Goal: Task Accomplishment & Management: Manage account settings

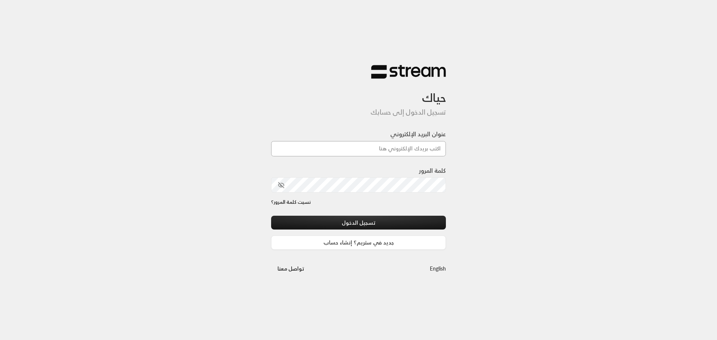
click at [393, 149] on input "عنوان البريد الإلكتروني" at bounding box center [358, 148] width 175 height 15
type input "[PERSON_NAME][EMAIL_ADDRESS][DOMAIN_NAME]"
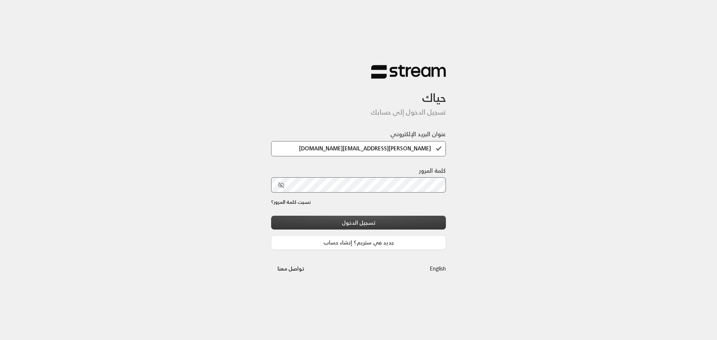
click at [361, 224] on button "تسجيل الدخول" at bounding box center [358, 223] width 175 height 14
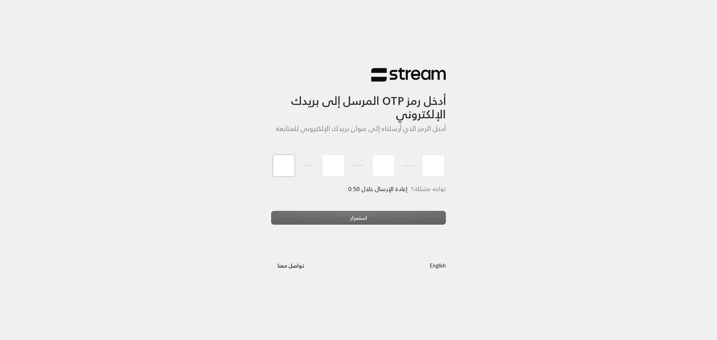
type input "0"
type input "7"
type input "3"
type input "1"
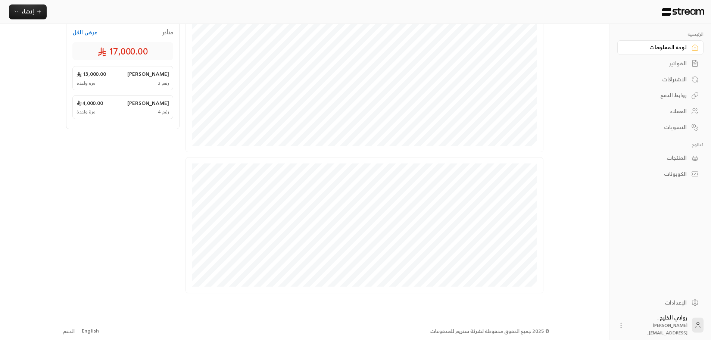
scroll to position [126, 0]
click at [684, 305] on div "الإعدادات" at bounding box center [657, 302] width 60 height 7
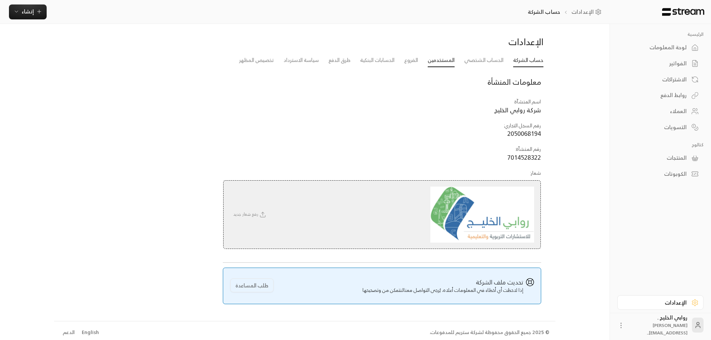
click at [431, 61] on link "المستخدمين" at bounding box center [441, 60] width 27 height 13
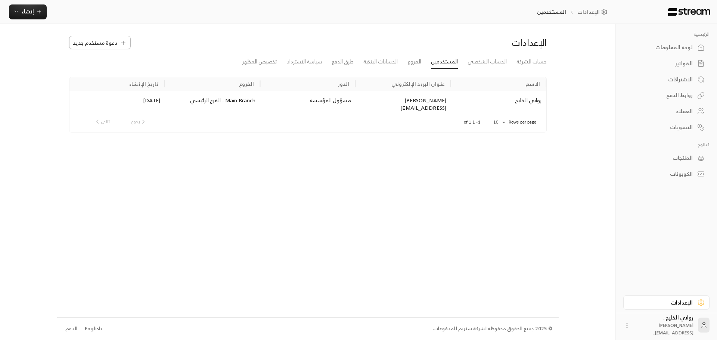
click at [102, 40] on span "دعوة مستخدم جديد" at bounding box center [95, 43] width 44 height 8
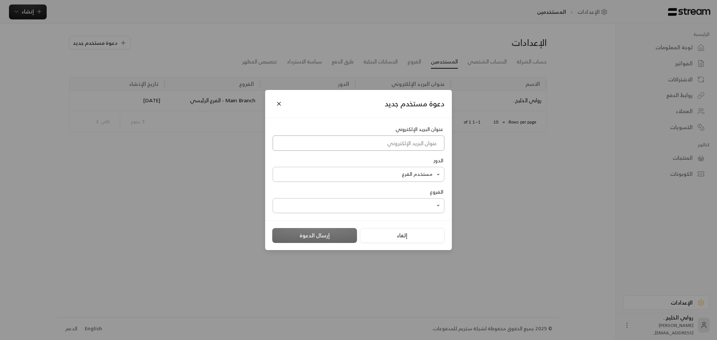
drag, startPoint x: 310, startPoint y: 143, endPoint x: 302, endPoint y: 143, distance: 8.2
click at [310, 143] on input at bounding box center [359, 143] width 172 height 15
type input "[EMAIL_ADDRESS][DOMAIN_NAME]"
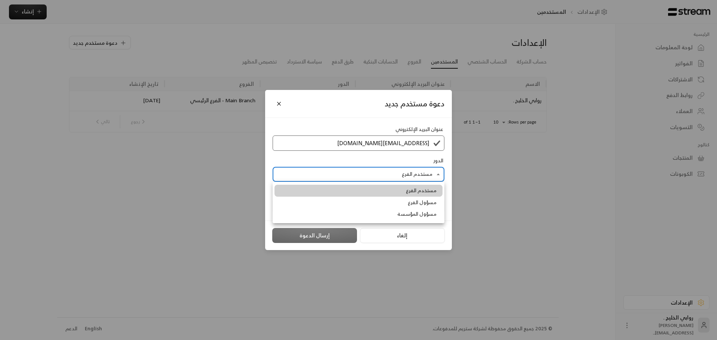
click at [300, 169] on body "الرئيسية لوحة المعلومات الفواتير الاشتراكات روابط الدفع العملاء التسويات كتالوج…" at bounding box center [358, 170] width 717 height 340
click at [364, 218] on li "مسؤول المؤسسة" at bounding box center [358, 214] width 168 height 12
type input "**********"
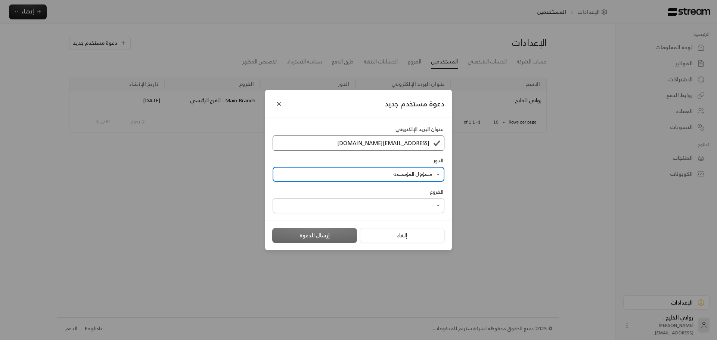
click at [392, 206] on body "الرئيسية لوحة المعلومات الفواتير الاشتراكات روابط الدفع العملاء التسويات كتالوج…" at bounding box center [358, 170] width 717 height 340
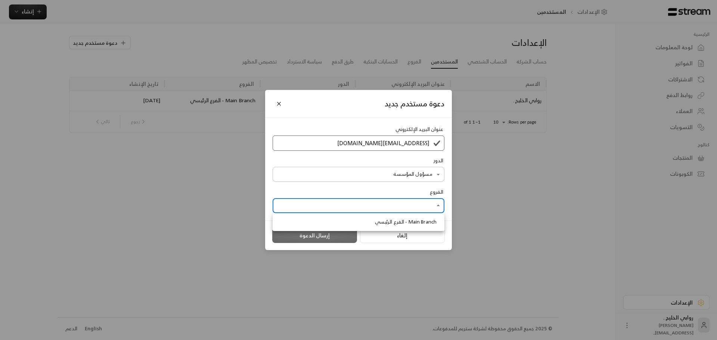
click at [391, 220] on span "Main Branch - الفرع الرئيسي" at bounding box center [406, 221] width 62 height 7
type input "**********"
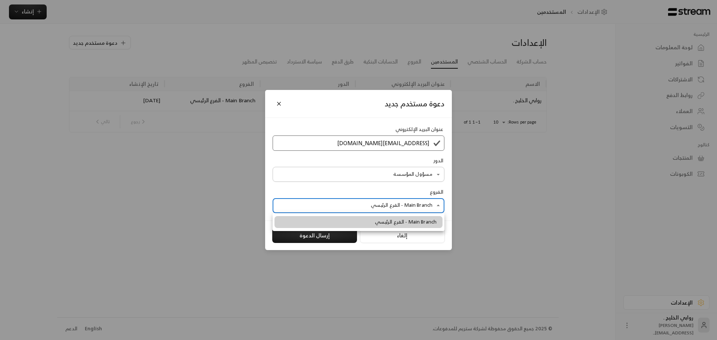
click at [339, 223] on li "Main Branch - الفرع الرئيسي" at bounding box center [358, 222] width 168 height 12
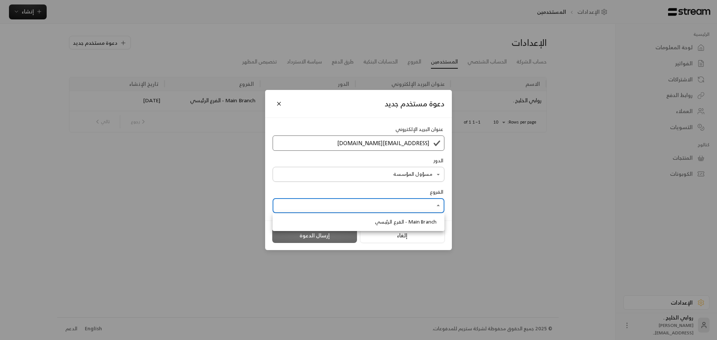
click at [398, 207] on div at bounding box center [358, 170] width 717 height 340
click at [402, 206] on body "الرئيسية لوحة المعلومات الفواتير الاشتراكات روابط الدفع العملاء التسويات كتالوج…" at bounding box center [358, 170] width 717 height 340
click at [401, 221] on span "Main Branch - الفرع الرئيسي" at bounding box center [406, 221] width 62 height 7
type input "**********"
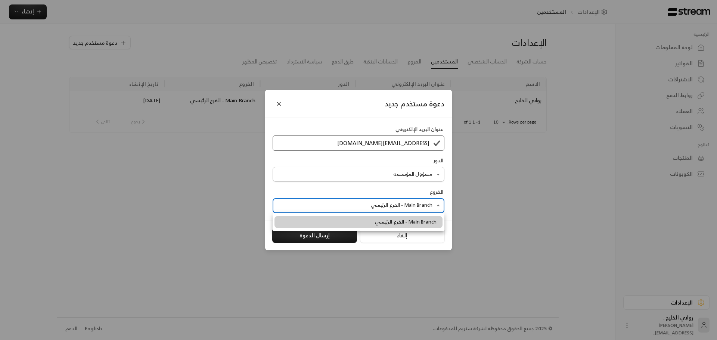
click at [319, 238] on div at bounding box center [358, 170] width 717 height 340
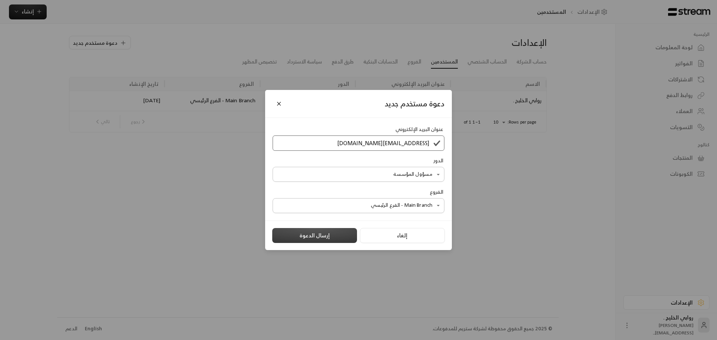
click at [326, 233] on button "إرسال الدعوة" at bounding box center [314, 235] width 85 height 15
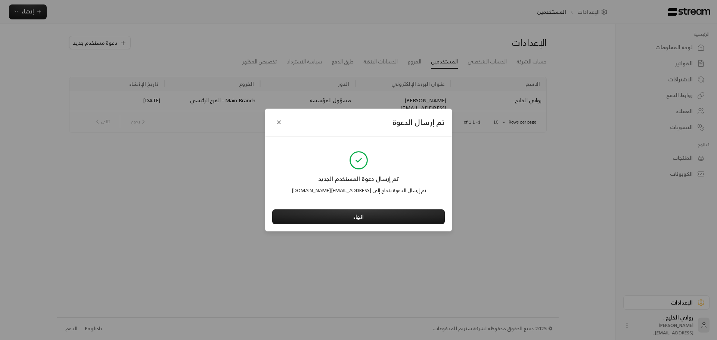
click at [326, 233] on div "تم إرسال الدعوة تم إرسال دعوة المستخدم الجديد تم إرسال الدعوة بنجاح إلى [EMAIL_…" at bounding box center [358, 170] width 717 height 340
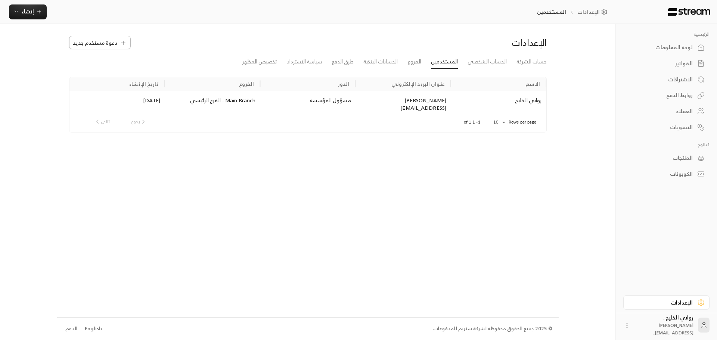
click at [102, 41] on span "دعوة مستخدم جديد" at bounding box center [95, 43] width 44 height 8
